Goal: Information Seeking & Learning: Understand process/instructions

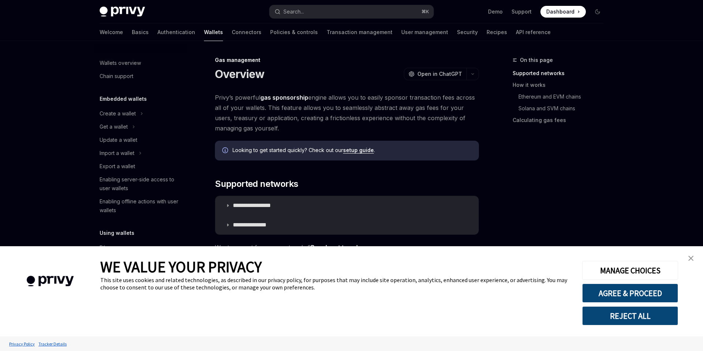
type textarea "*"
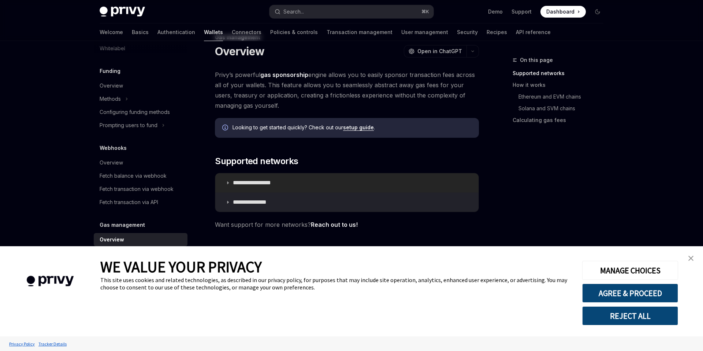
scroll to position [26, 0]
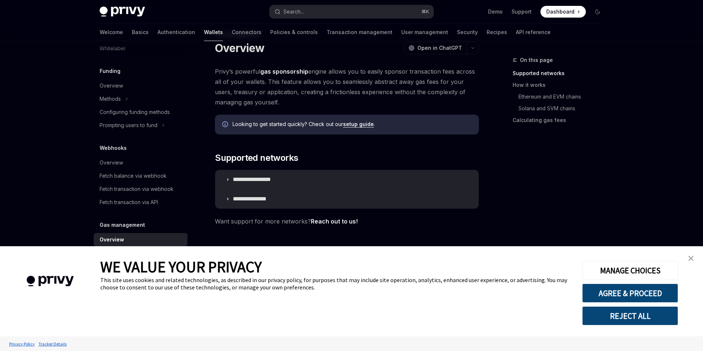
click at [591, 315] on button "REJECT ALL" at bounding box center [630, 315] width 96 height 19
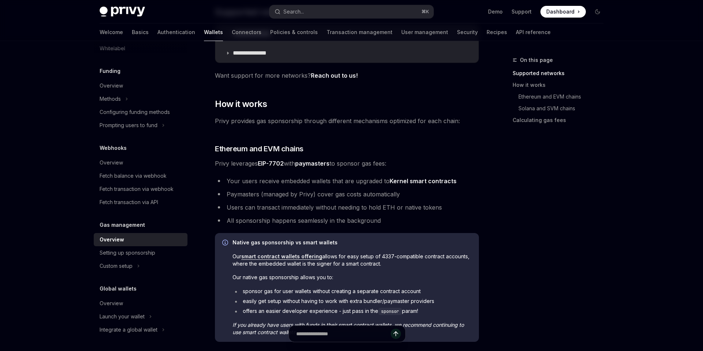
scroll to position [182, 0]
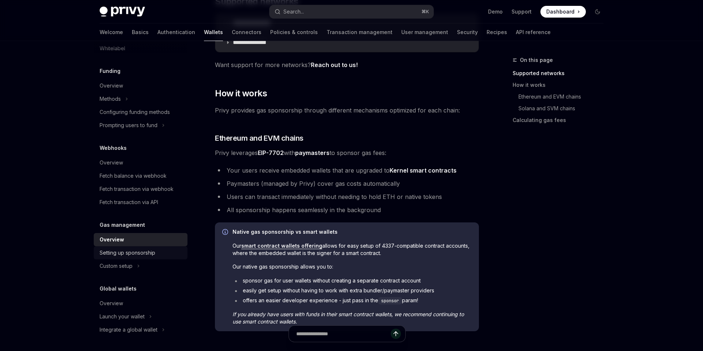
click at [145, 258] on link "Setting up sponsorship" at bounding box center [141, 252] width 94 height 13
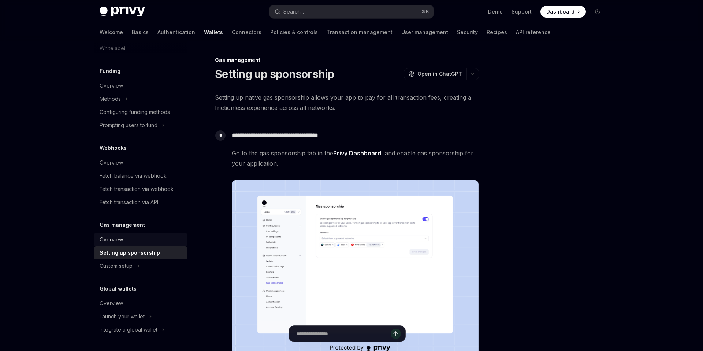
click at [169, 238] on div "Overview" at bounding box center [141, 239] width 83 height 9
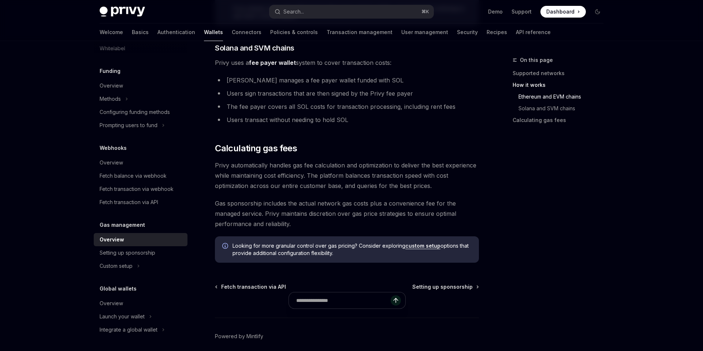
scroll to position [518, 0]
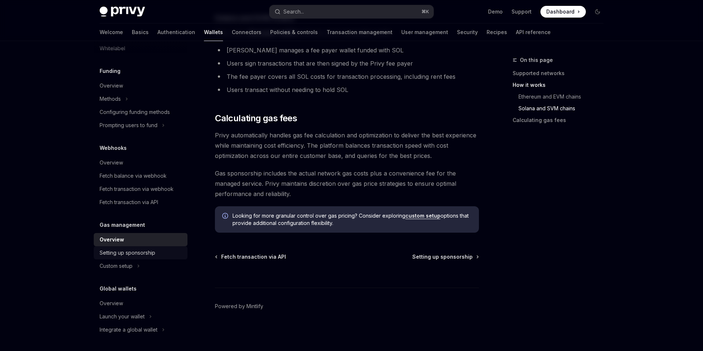
click at [119, 250] on div "Setting up sponsorship" at bounding box center [128, 252] width 56 height 9
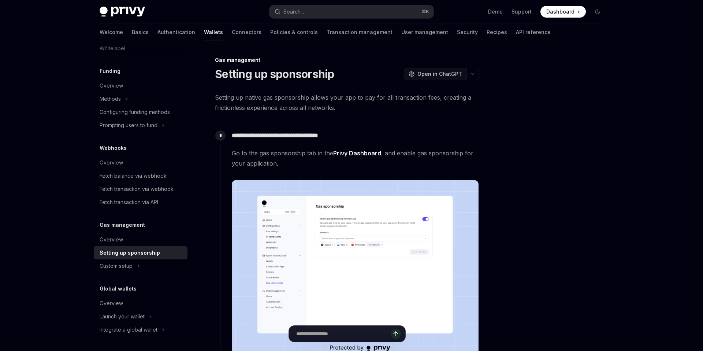
click at [441, 70] on span "Open in ChatGPT" at bounding box center [439, 73] width 45 height 7
type textarea "*"
